Goal: Task Accomplishment & Management: Use online tool/utility

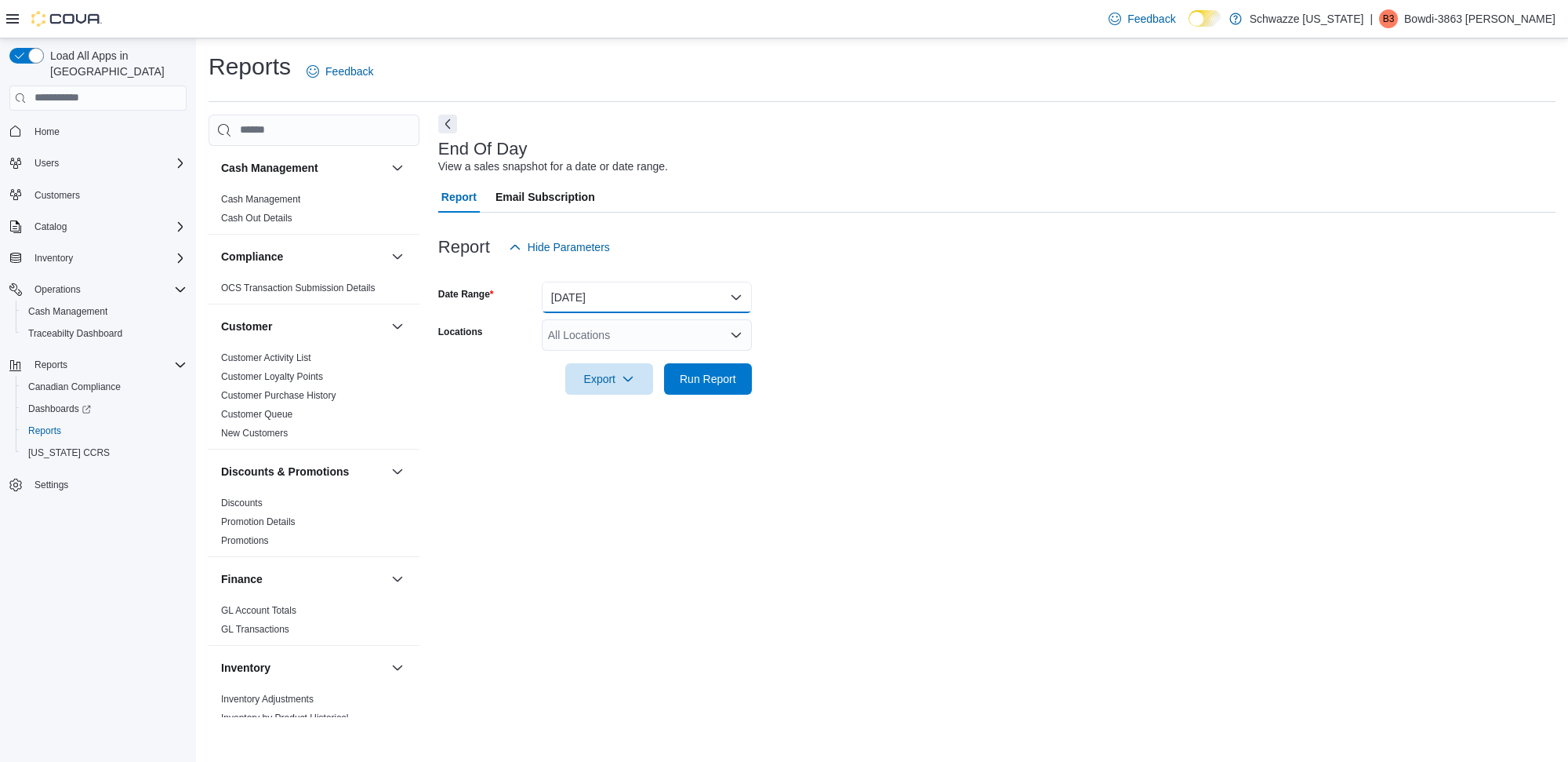
click at [641, 287] on button "[DATE]" at bounding box center [646, 298] width 210 height 32
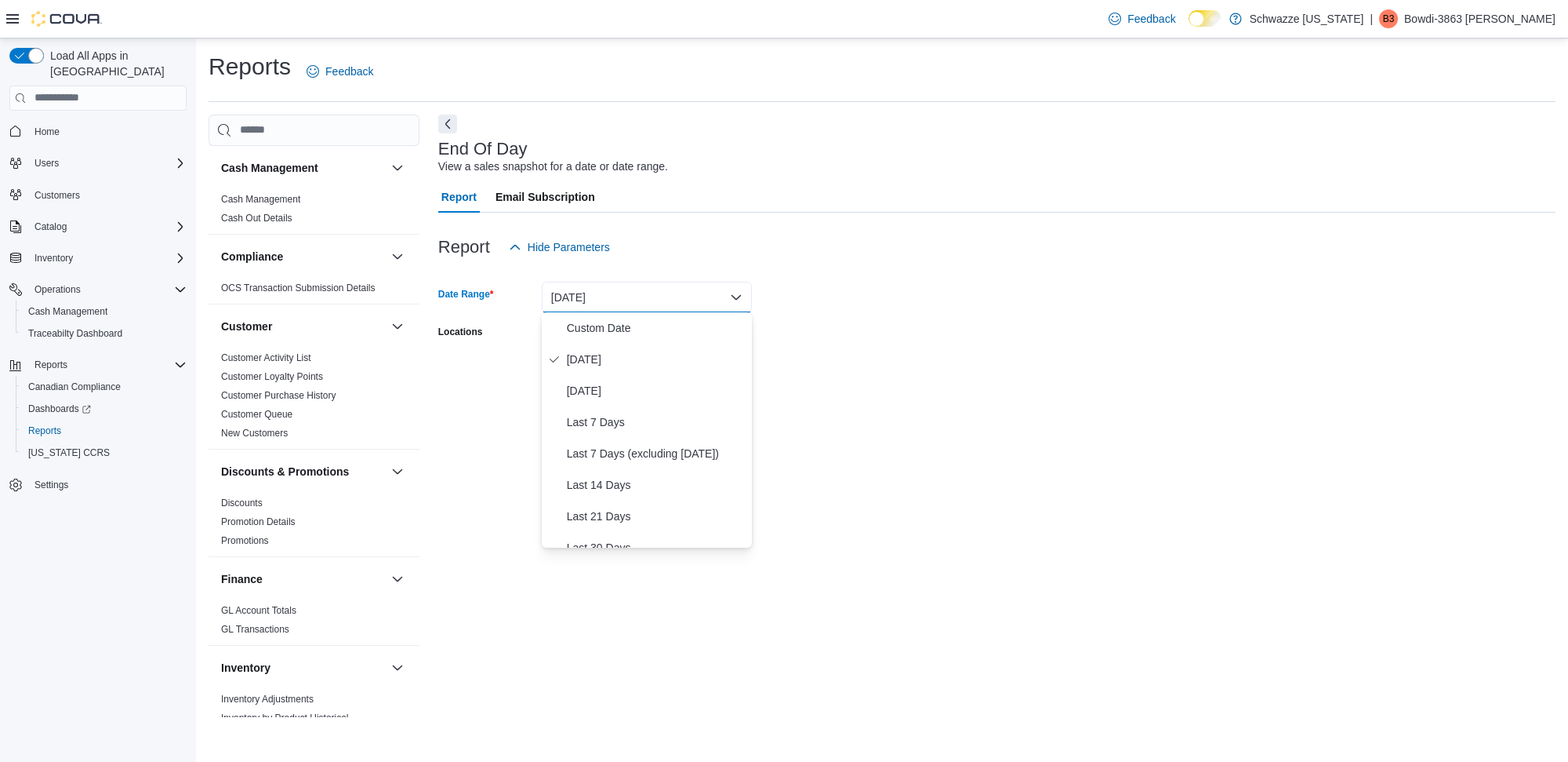
click at [706, 243] on div "Report Hide Parameters" at bounding box center [997, 248] width 1117 height 32
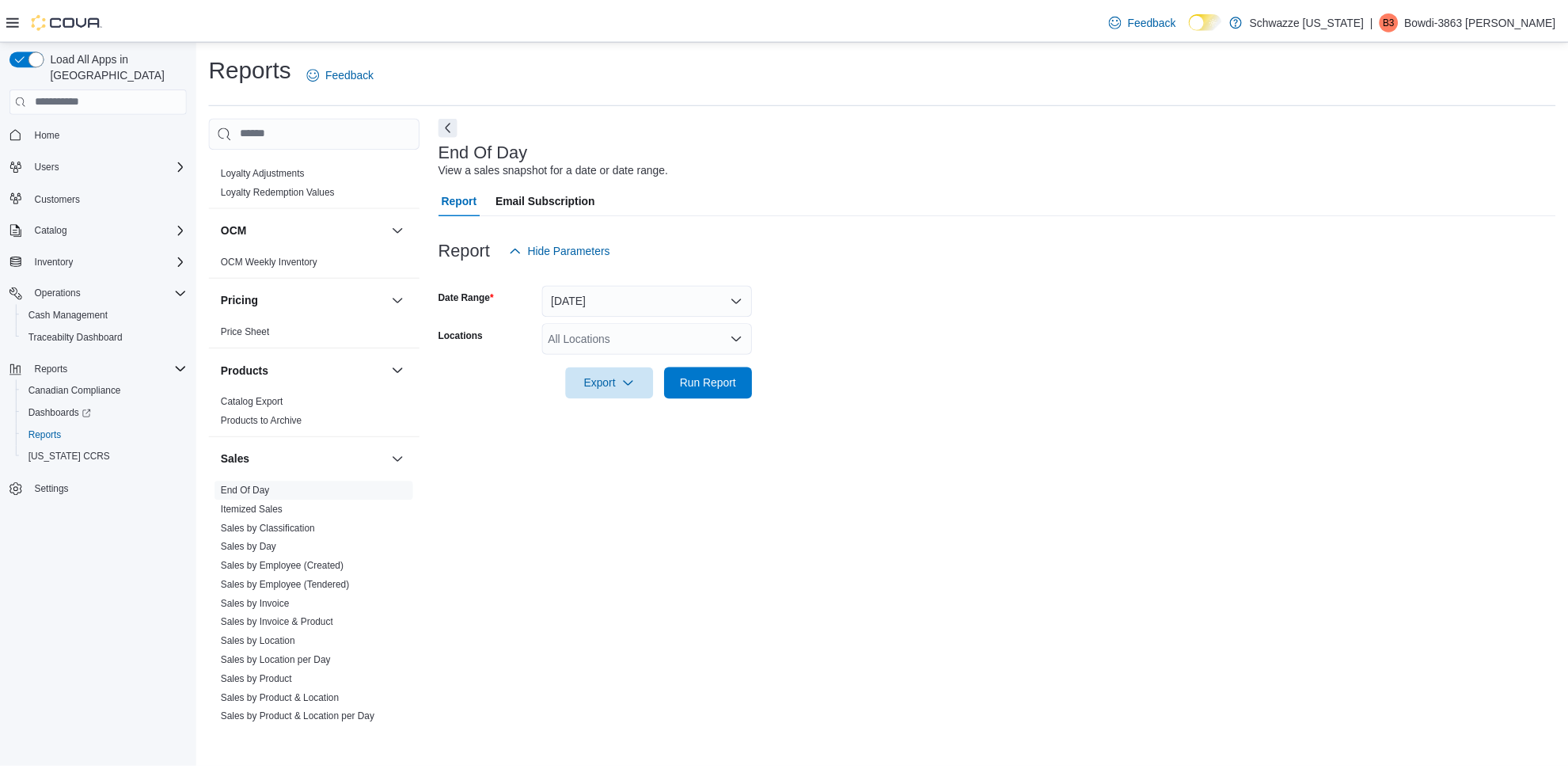
scroll to position [952, 0]
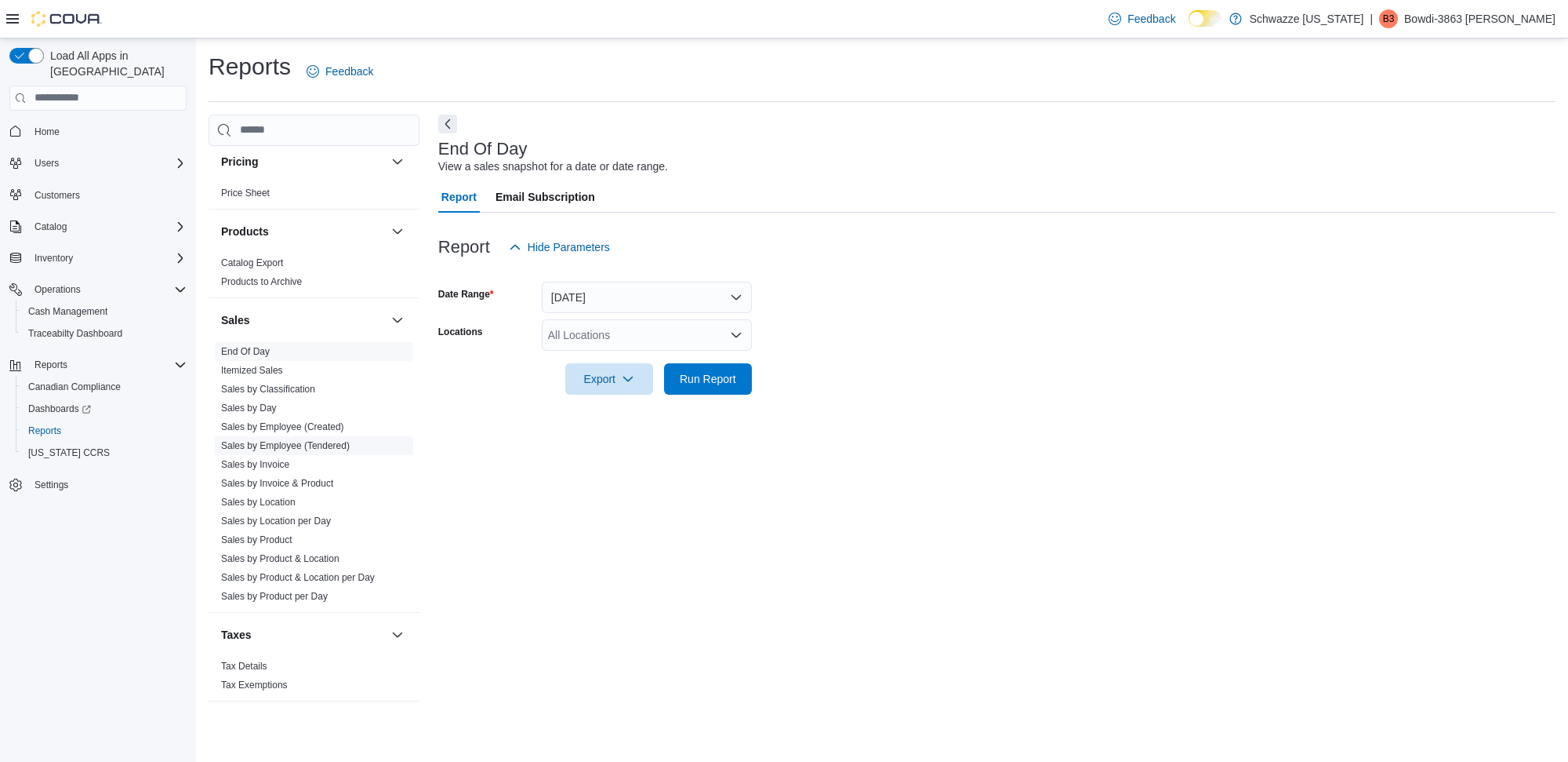
click at [326, 443] on link "Sales by Employee (Tendered)" at bounding box center [285, 445] width 129 height 11
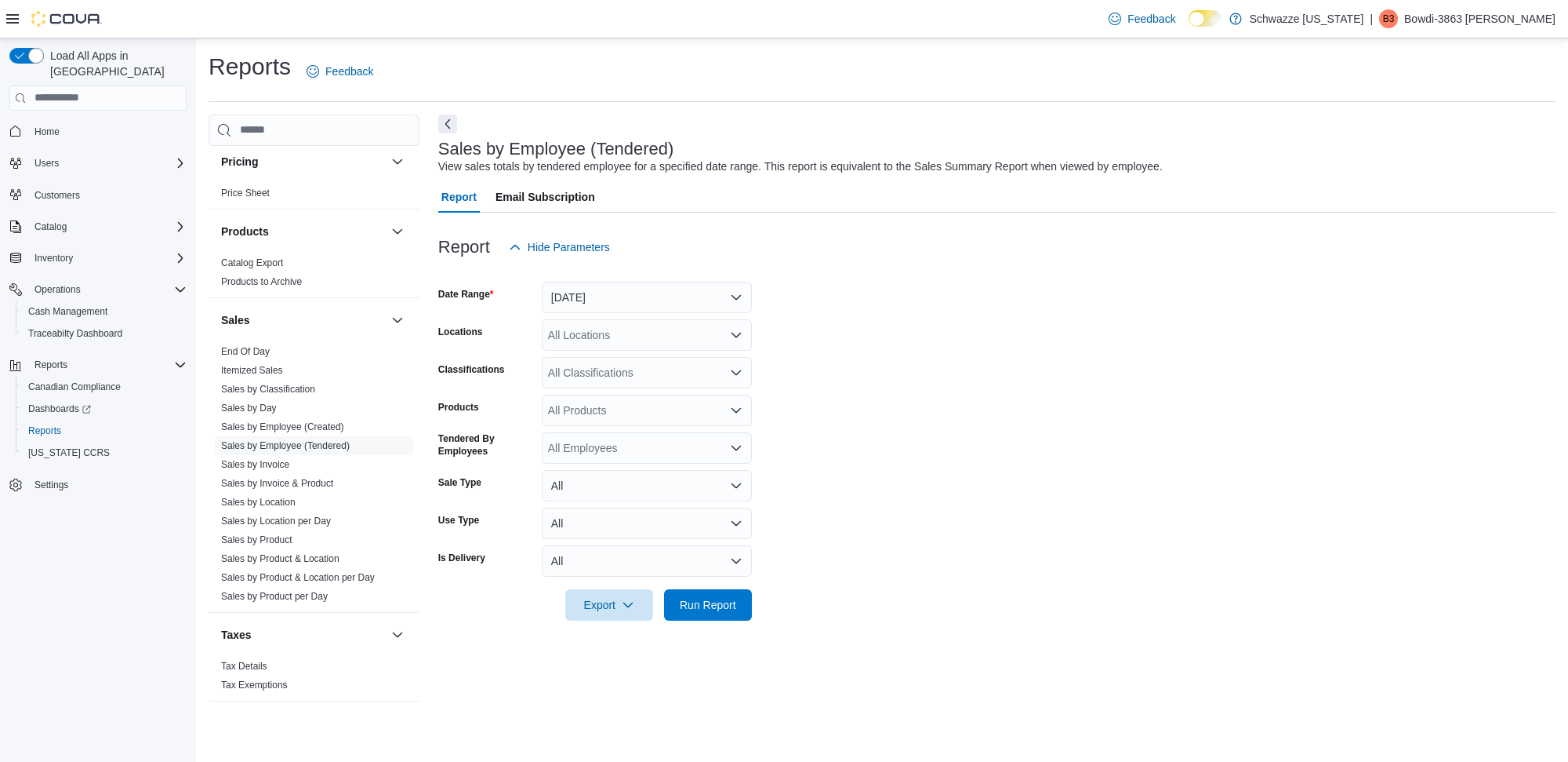
click at [614, 332] on div "All Locations" at bounding box center [646, 335] width 210 height 32
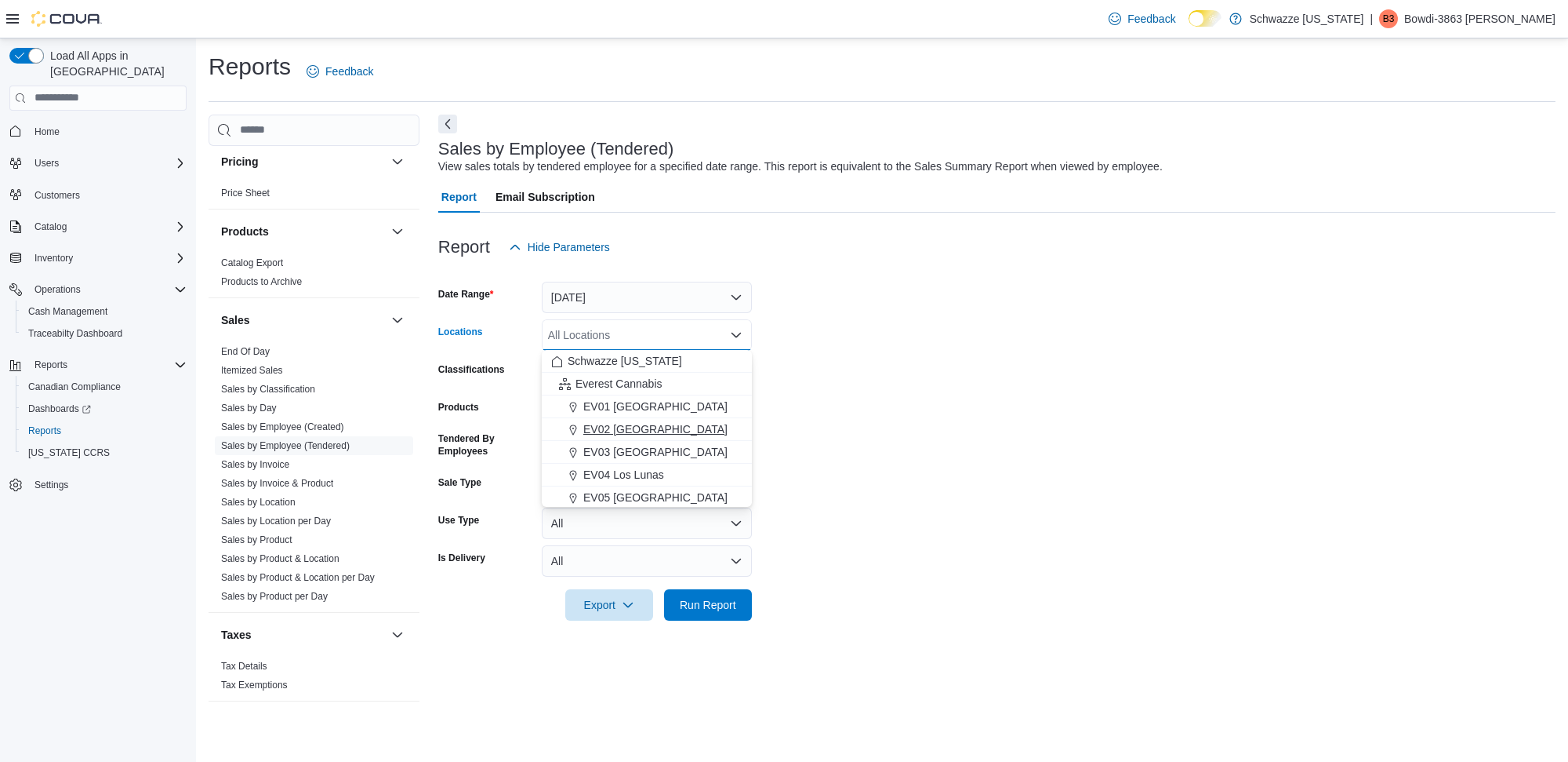
click at [648, 425] on span "EV02 [GEOGRAPHIC_DATA]" at bounding box center [655, 429] width 144 height 16
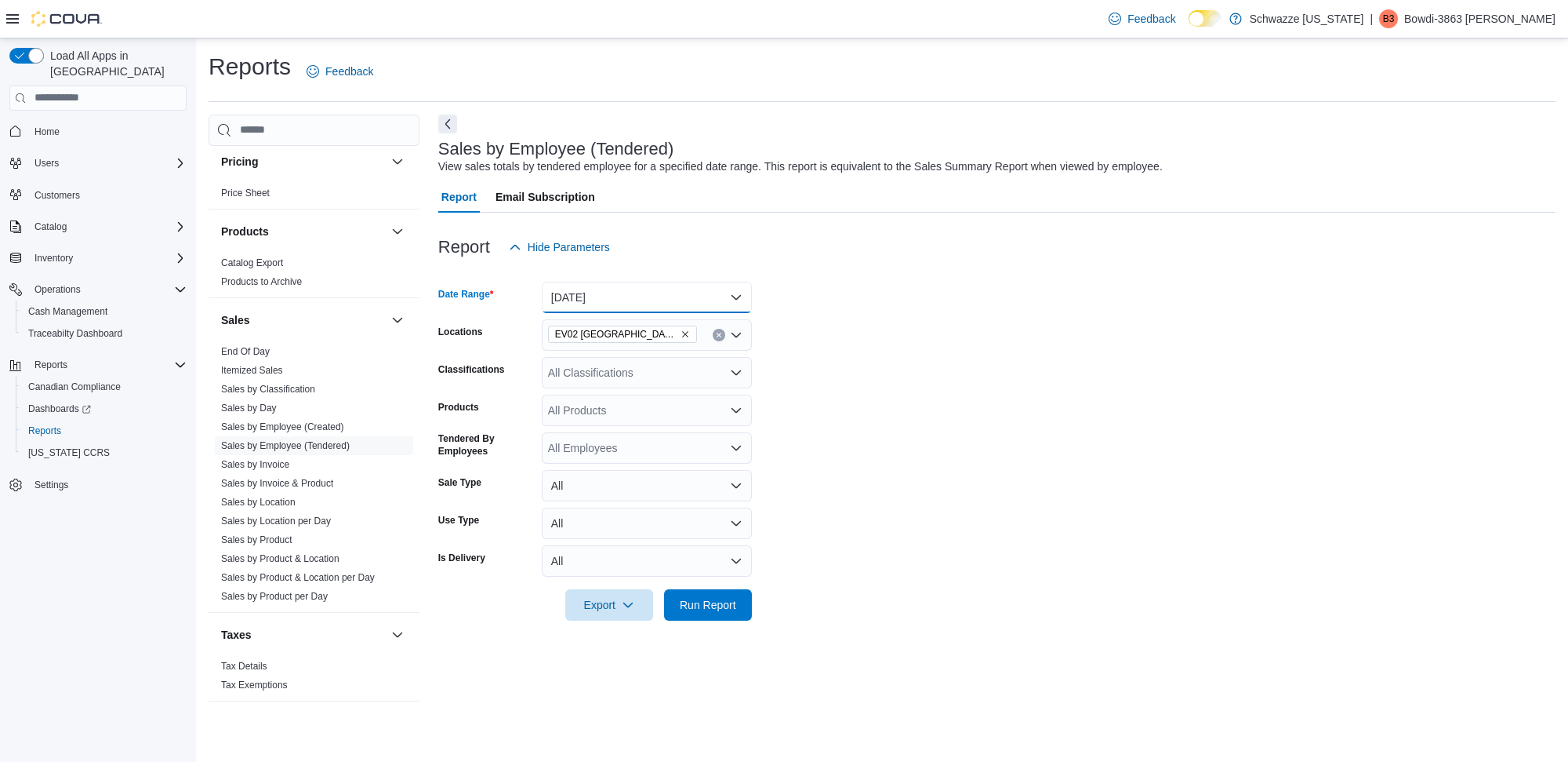
click at [648, 300] on button "[DATE]" at bounding box center [646, 298] width 210 height 32
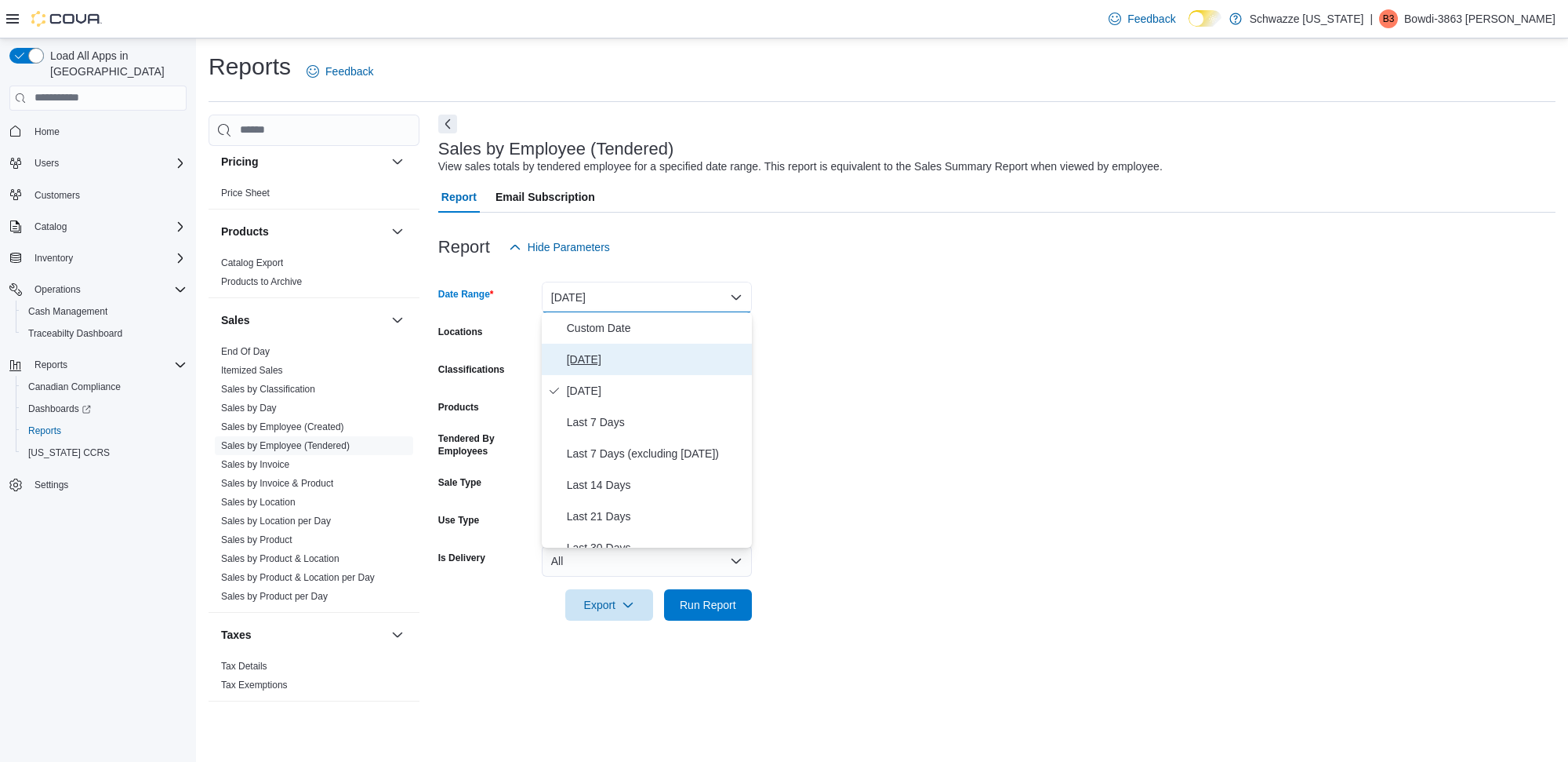
click at [616, 357] on span "[DATE]" at bounding box center [656, 359] width 179 height 18
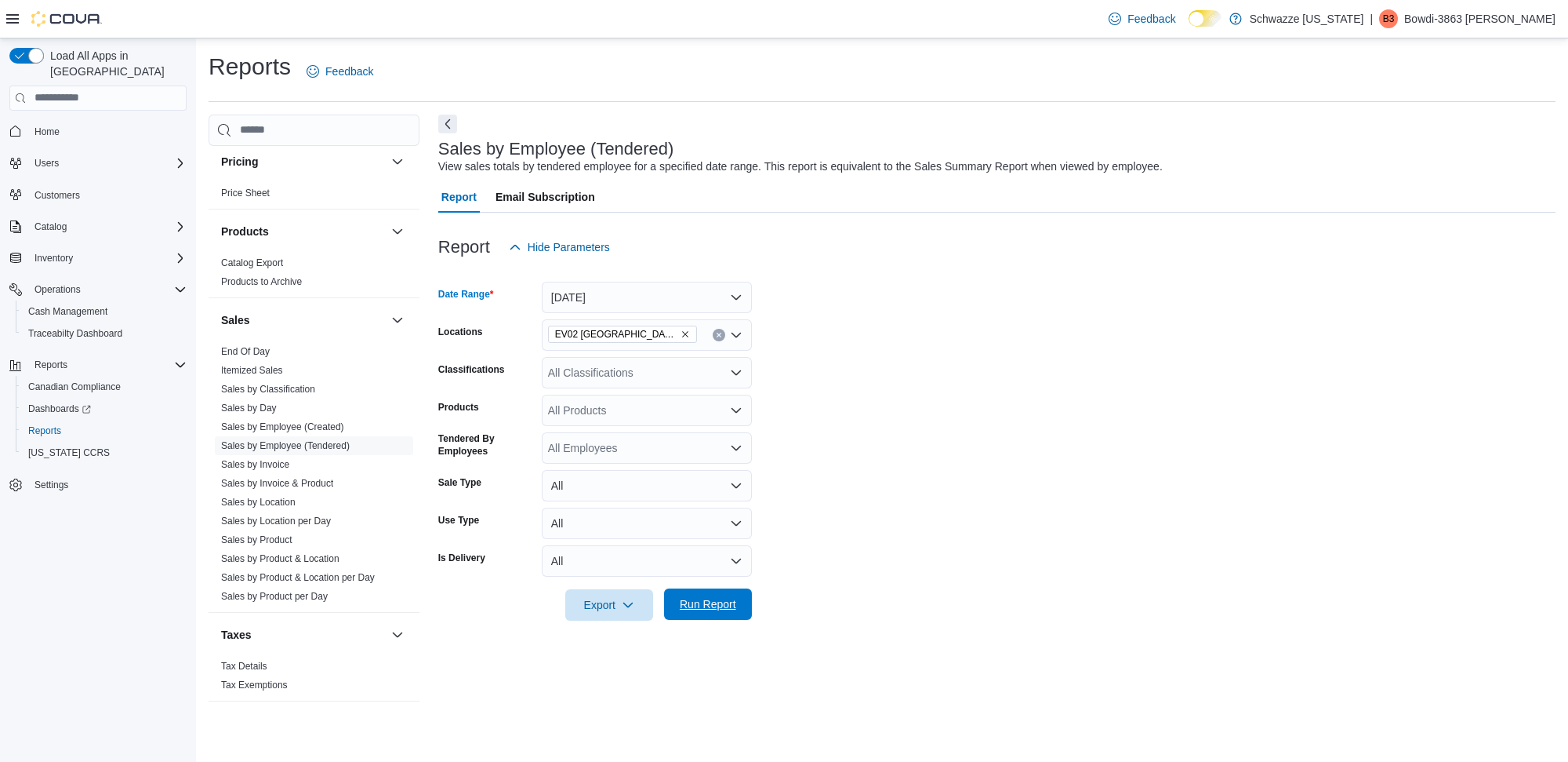
click at [703, 601] on span "Run Report" at bounding box center [708, 604] width 56 height 16
